Goal: Task Accomplishment & Management: Complete application form

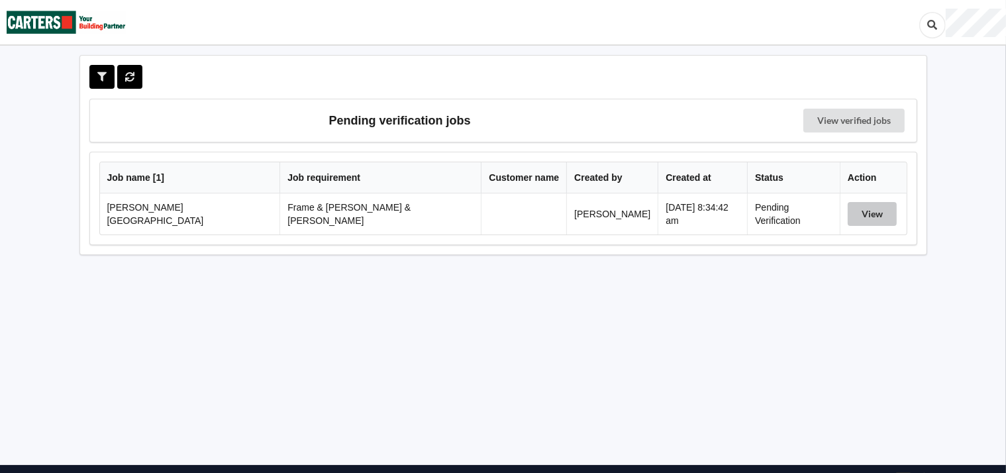
click at [852, 207] on button "View" at bounding box center [872, 214] width 49 height 24
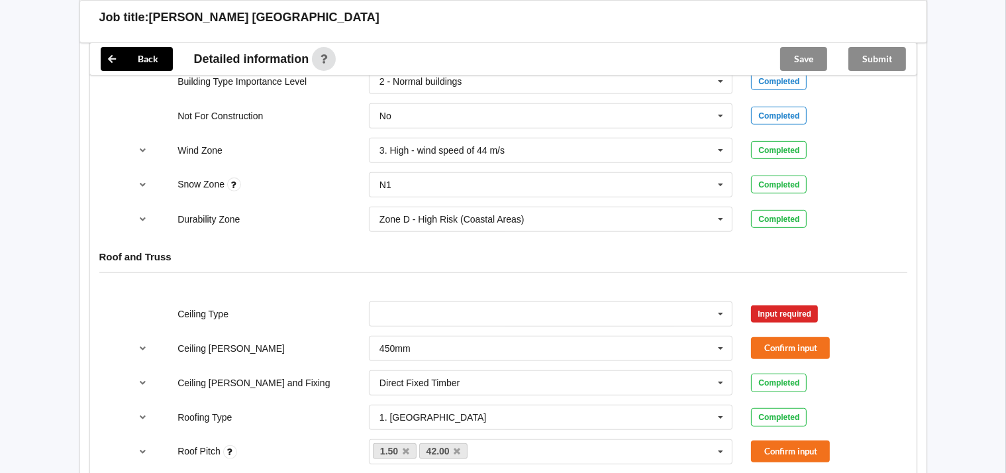
scroll to position [638, 0]
click at [720, 301] on icon at bounding box center [721, 313] width 20 height 25
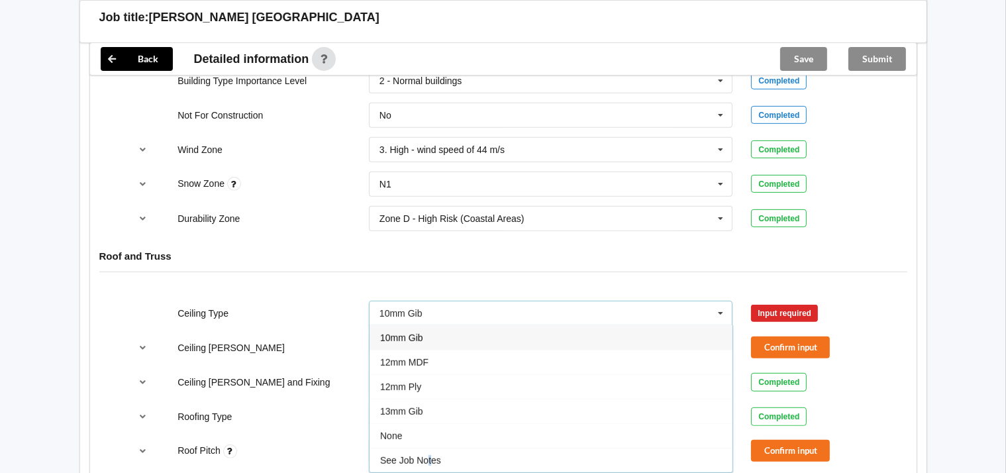
drag, startPoint x: 427, startPoint y: 441, endPoint x: 480, endPoint y: 435, distance: 54.0
click at [434, 455] on span "See Job Notes" at bounding box center [410, 460] width 61 height 11
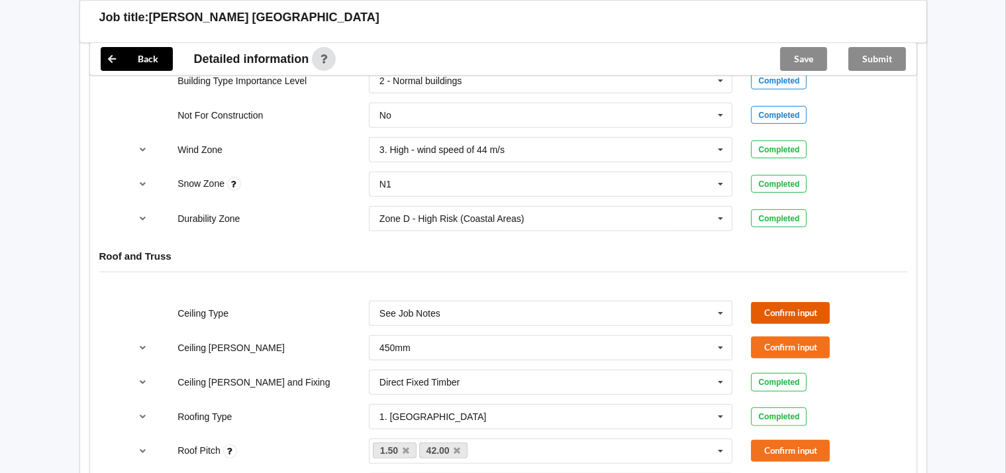
click at [789, 302] on button "Confirm input" at bounding box center [790, 313] width 79 height 22
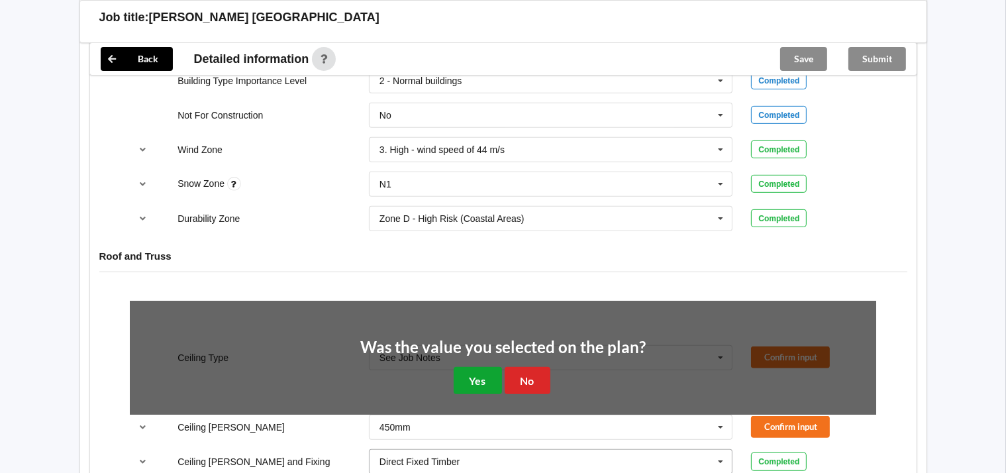
drag, startPoint x: 483, startPoint y: 366, endPoint x: 596, endPoint y: 364, distance: 113.3
click at [485, 367] on button "Yes" at bounding box center [478, 380] width 48 height 27
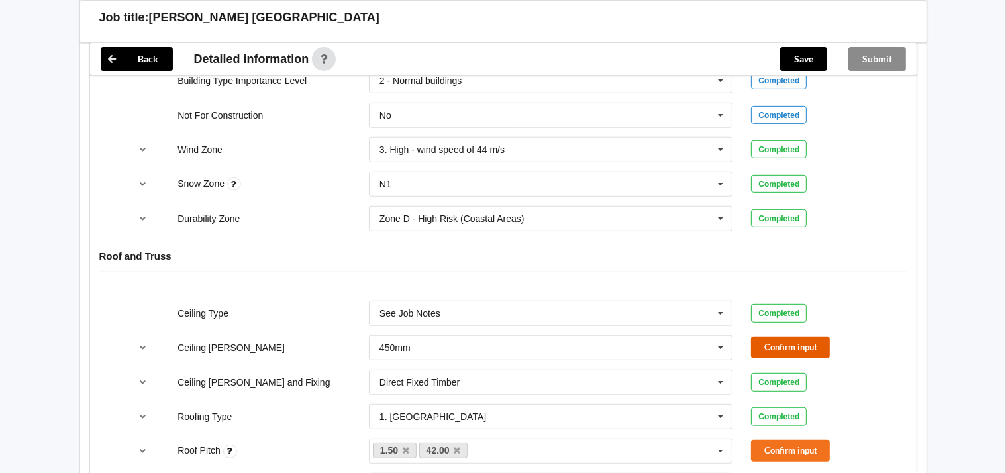
click at [790, 336] on button "Confirm input" at bounding box center [790, 347] width 79 height 22
click at [776, 440] on button "Confirm input" at bounding box center [790, 451] width 79 height 22
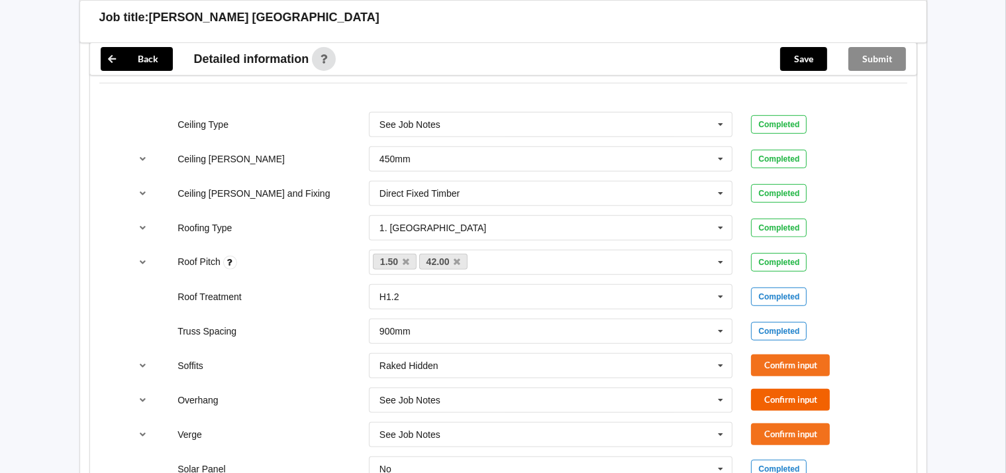
scroll to position [827, 0]
click at [805, 354] on button "Confirm input" at bounding box center [790, 365] width 79 height 22
drag, startPoint x: 793, startPoint y: 384, endPoint x: 795, endPoint y: 407, distance: 23.3
click at [794, 389] on button "Confirm input" at bounding box center [790, 400] width 79 height 22
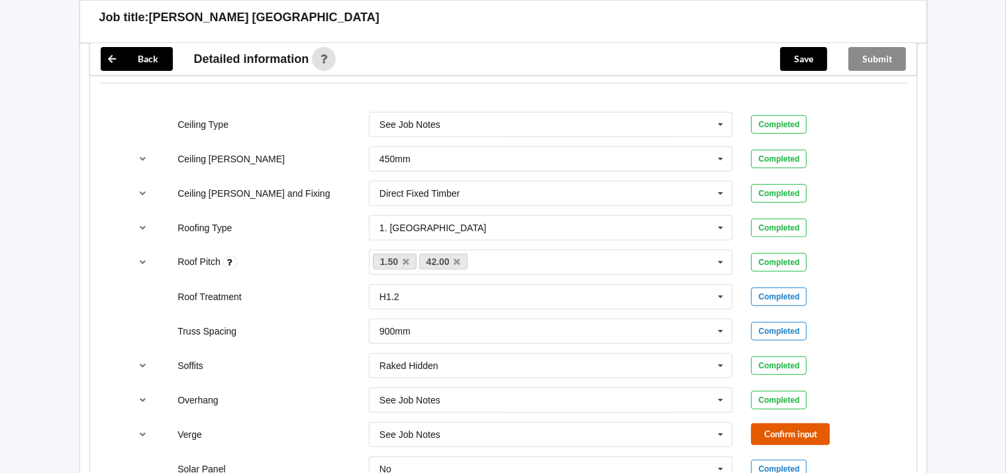
drag, startPoint x: 793, startPoint y: 415, endPoint x: 809, endPoint y: 407, distance: 17.8
click at [795, 423] on button "Confirm input" at bounding box center [790, 434] width 79 height 22
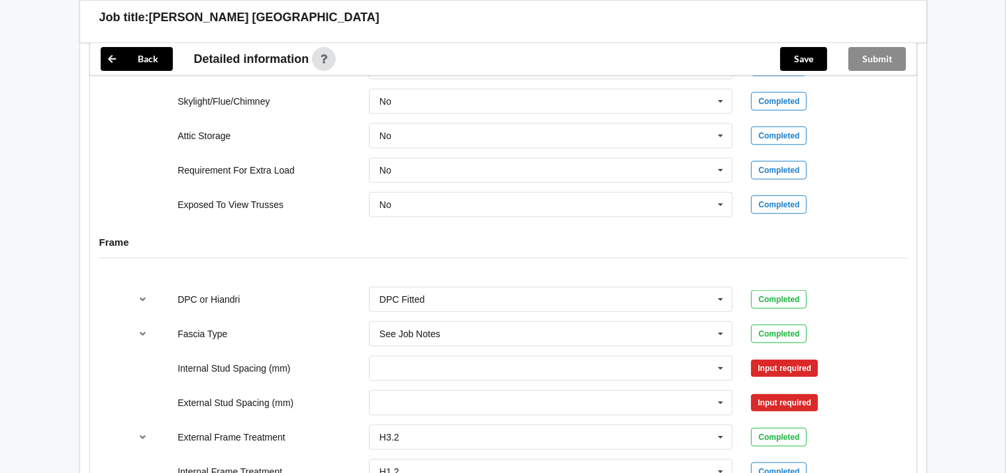
scroll to position [1229, 0]
click at [721, 356] on icon at bounding box center [721, 368] width 20 height 25
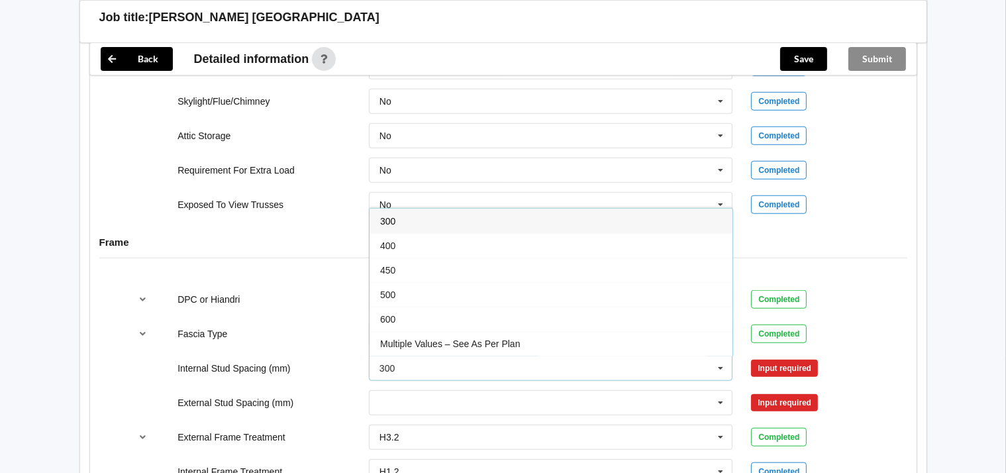
drag, startPoint x: 391, startPoint y: 324, endPoint x: 478, endPoint y: 327, distance: 87.5
click at [397, 338] on span "Multiple Values – See As Per Plan" at bounding box center [450, 343] width 140 height 11
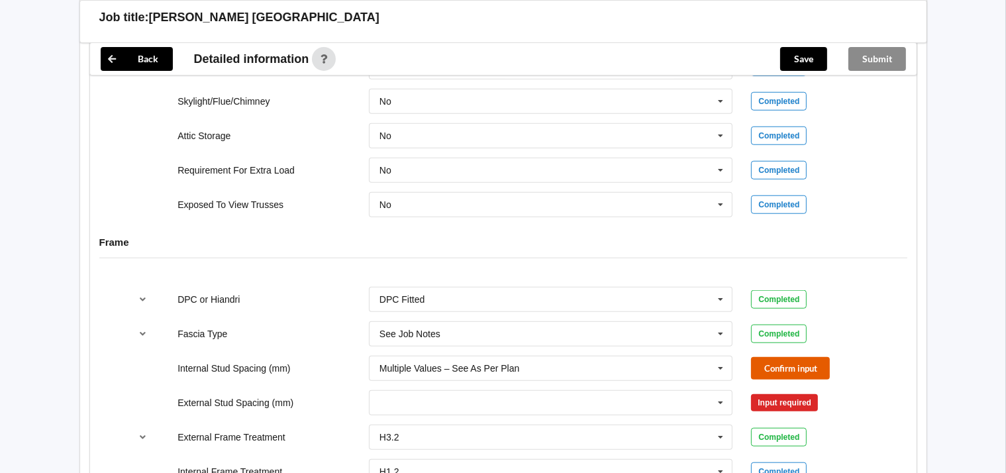
click at [819, 357] on button "Confirm input" at bounding box center [790, 368] width 79 height 22
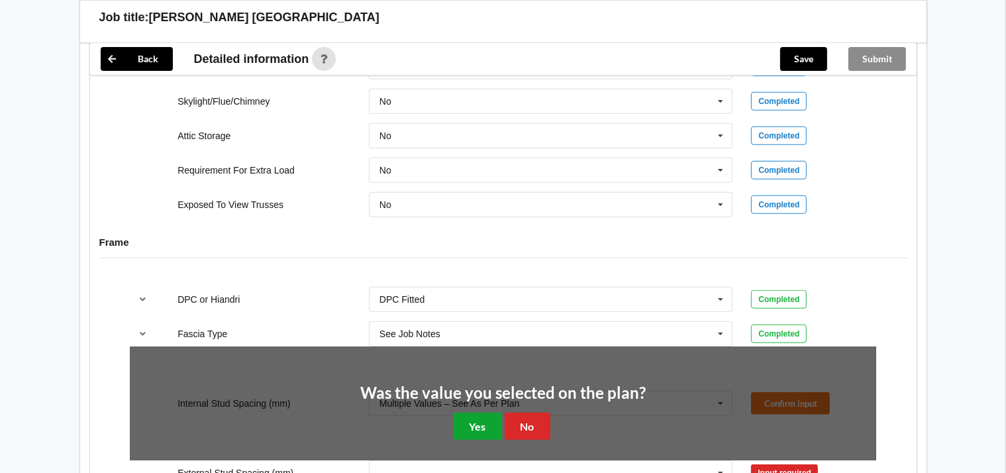
drag, startPoint x: 470, startPoint y: 408, endPoint x: 491, endPoint y: 407, distance: 20.5
click at [472, 413] on button "Yes" at bounding box center [478, 426] width 48 height 27
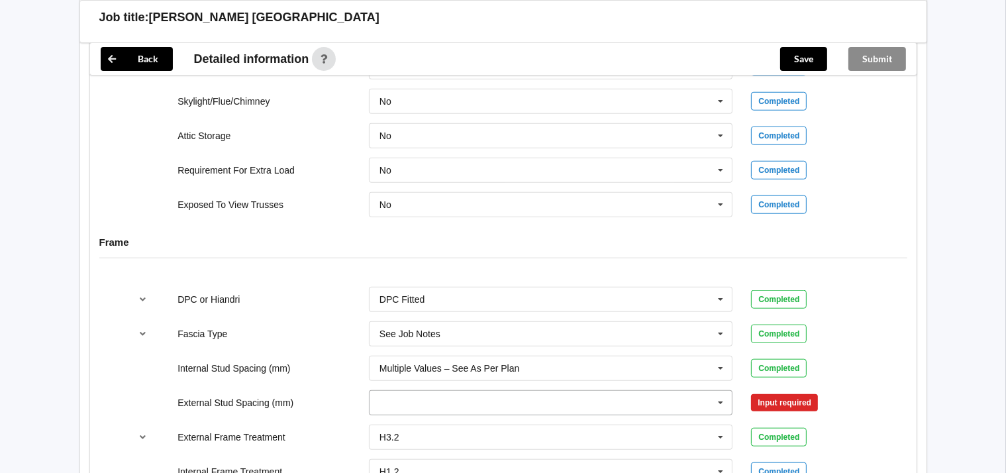
click at [723, 391] on icon at bounding box center [721, 403] width 20 height 25
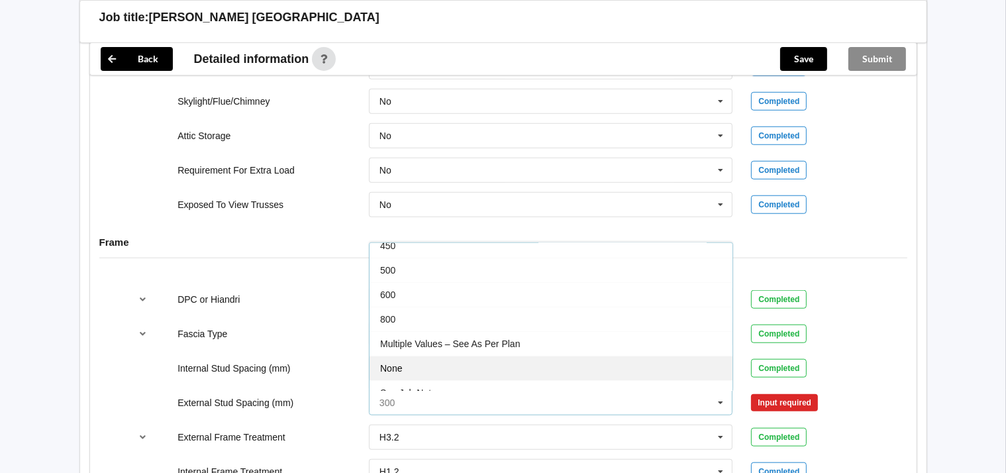
scroll to position [59, 0]
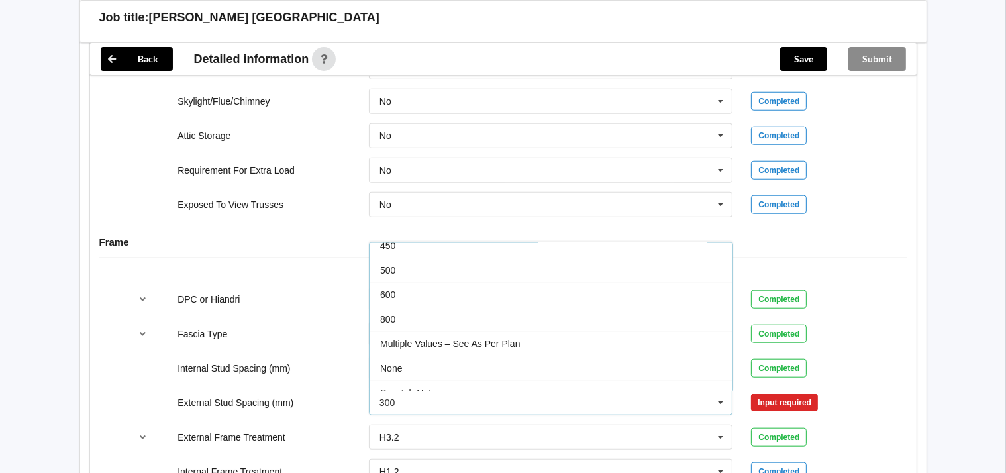
drag, startPoint x: 512, startPoint y: 327, endPoint x: 523, endPoint y: 328, distance: 11.3
click at [514, 338] on span "Multiple Values – See As Per Plan" at bounding box center [450, 343] width 140 height 11
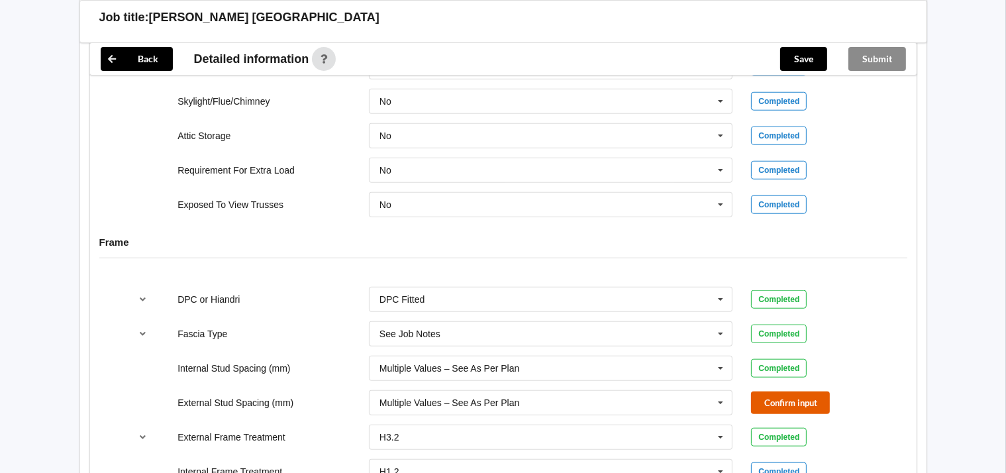
click at [789, 391] on button "Confirm input" at bounding box center [790, 402] width 79 height 22
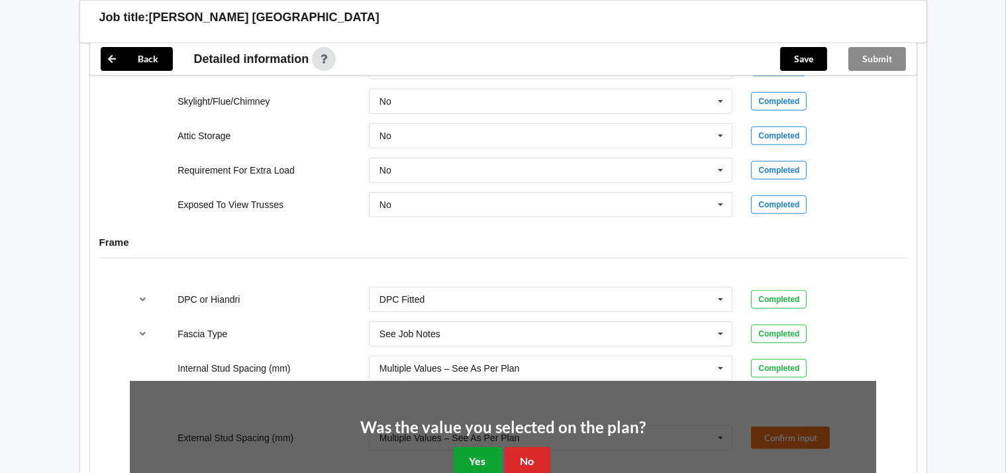
drag, startPoint x: 473, startPoint y: 437, endPoint x: 529, endPoint y: 423, distance: 57.3
click at [476, 447] on button "Yes" at bounding box center [478, 460] width 48 height 27
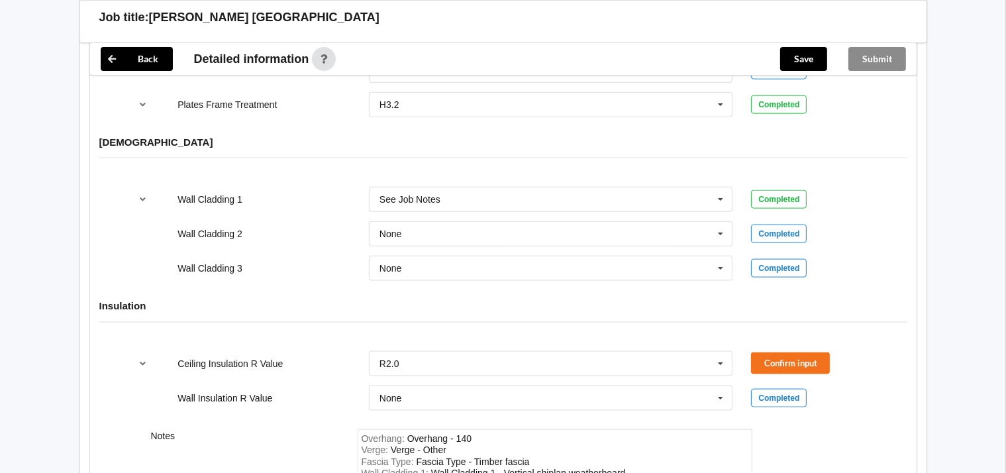
scroll to position [1630, 0]
drag, startPoint x: 783, startPoint y: 340, endPoint x: 816, endPoint y: 338, distance: 32.5
click at [784, 352] on button "Confirm input" at bounding box center [790, 363] width 79 height 22
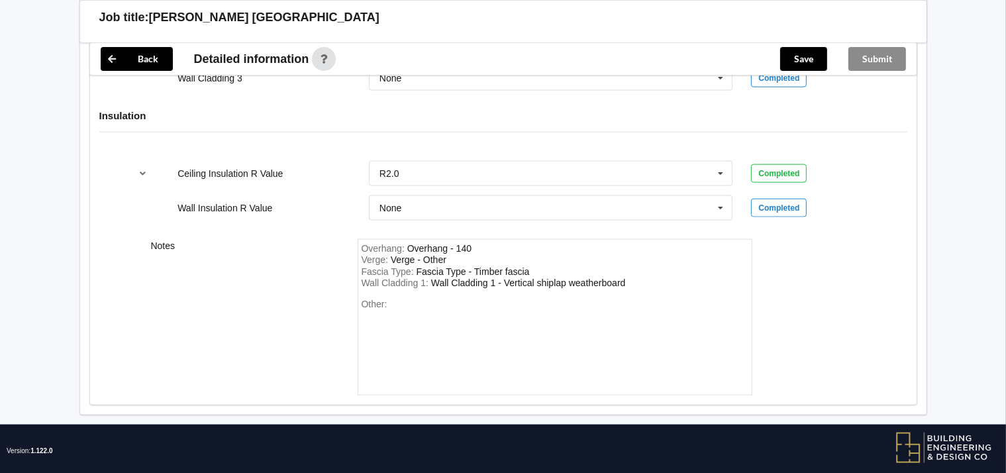
scroll to position [1820, 0]
click at [795, 58] on button "Save" at bounding box center [803, 59] width 47 height 24
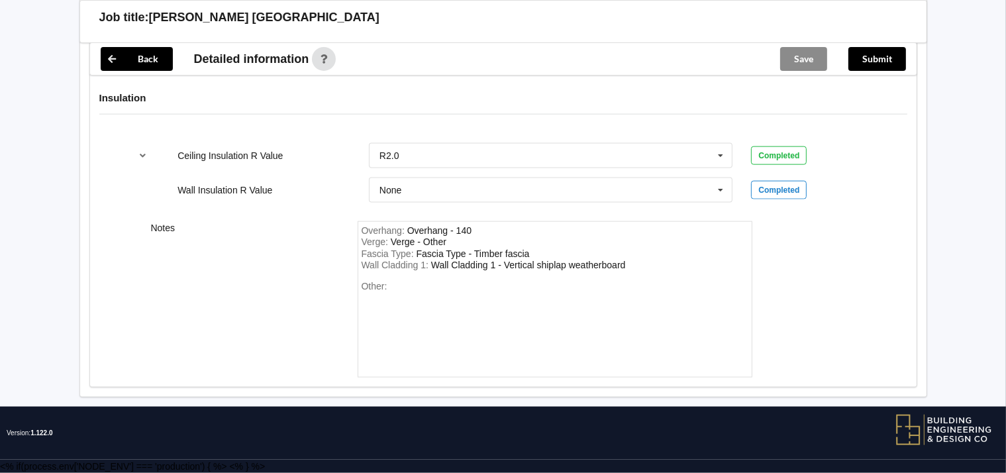
scroll to position [1760, 0]
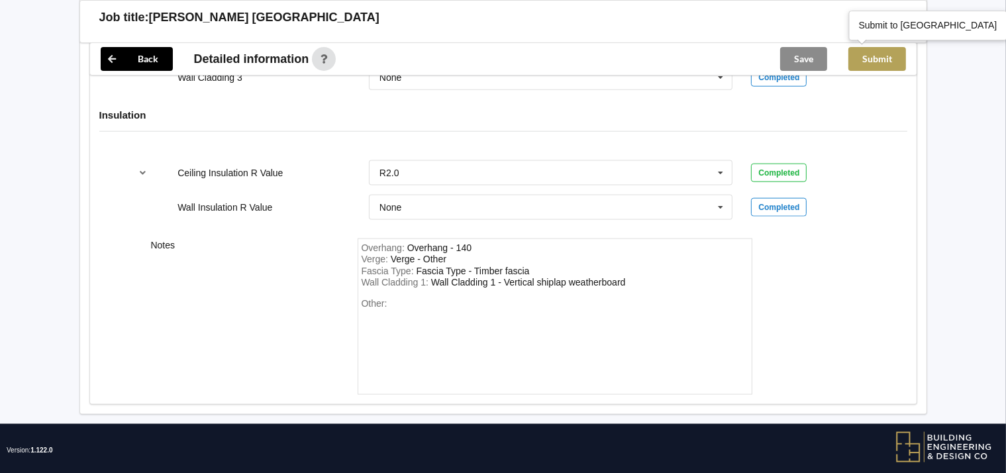
click at [872, 63] on button "Submit" at bounding box center [877, 59] width 58 height 24
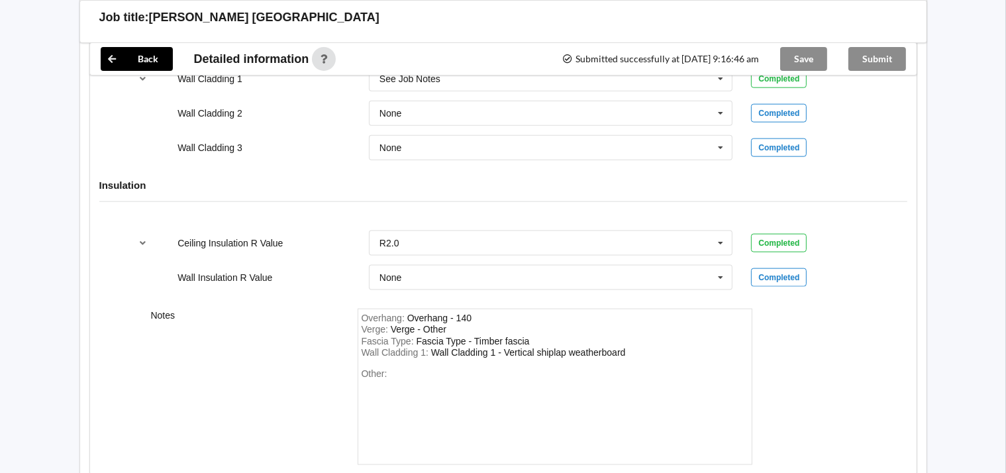
scroll to position [1689, 0]
